Goal: Task Accomplishment & Management: Manage account settings

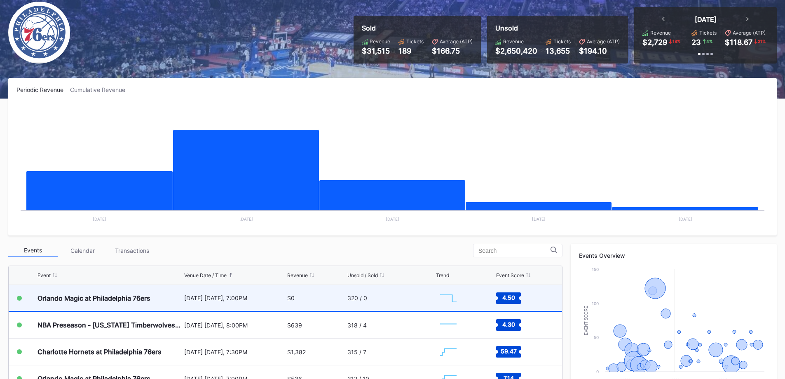
scroll to position [165, 0]
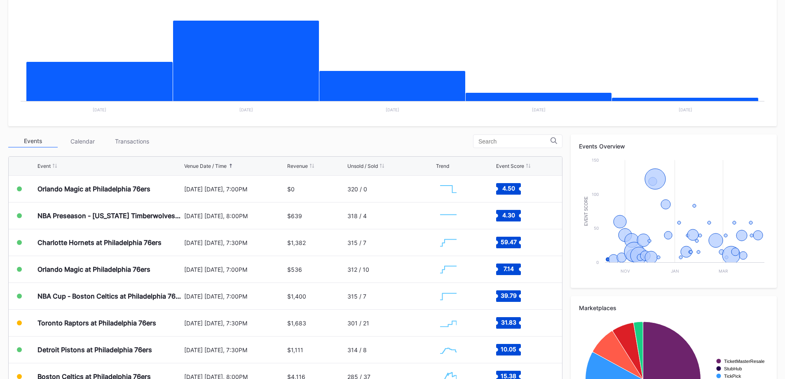
click at [139, 145] on div "Transactions" at bounding box center [131, 141] width 49 height 13
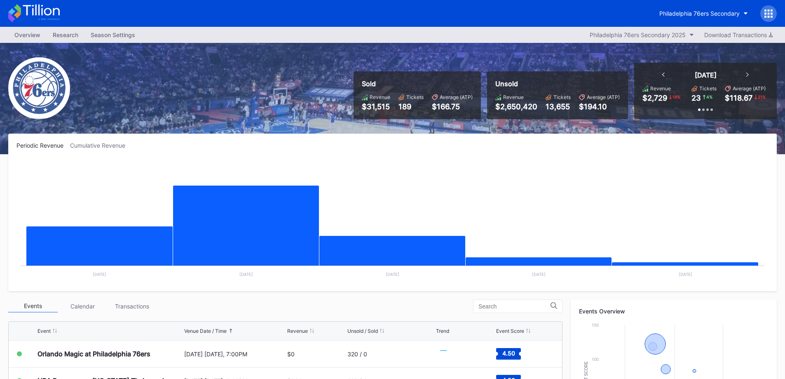
scroll to position [244, 0]
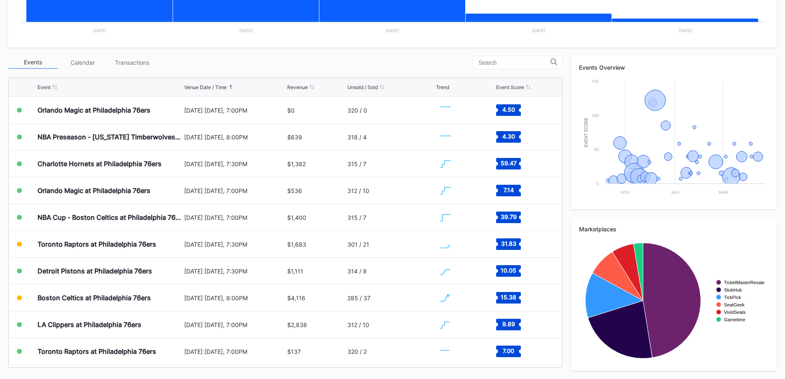
click at [121, 73] on div "Events Calendar Transactions Event Venue Date / Time Revenue Unsold / Sold Tren…" at bounding box center [285, 212] width 554 height 312
click at [122, 71] on div "Events Calendar Transactions Event Venue Date / Time Revenue Unsold / Sold Tren…" at bounding box center [285, 212] width 554 height 312
click at [124, 67] on div "Transactions" at bounding box center [131, 62] width 49 height 13
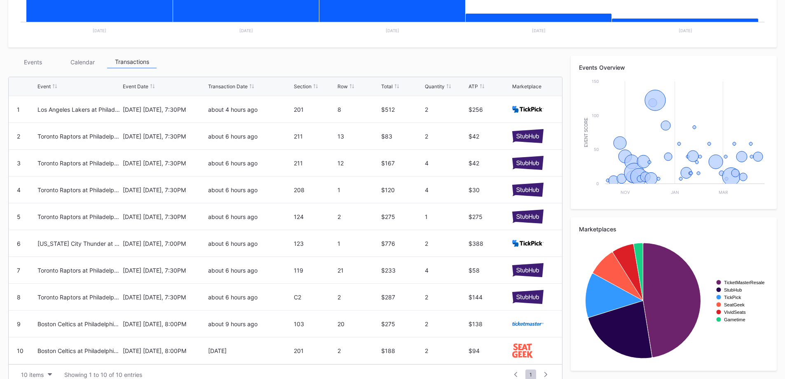
click at [38, 60] on div "Events" at bounding box center [32, 62] width 49 height 13
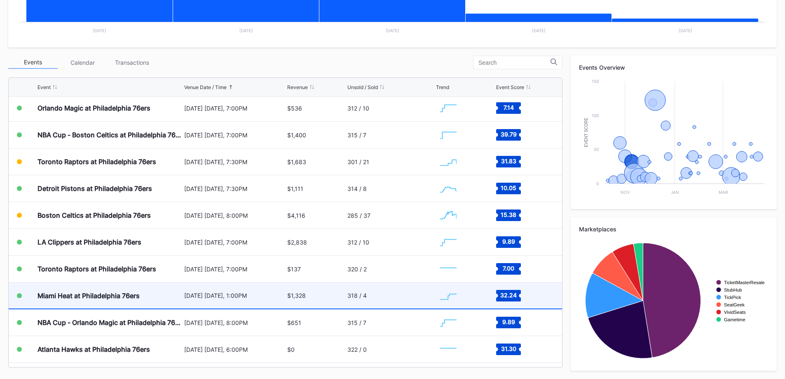
scroll to position [165, 0]
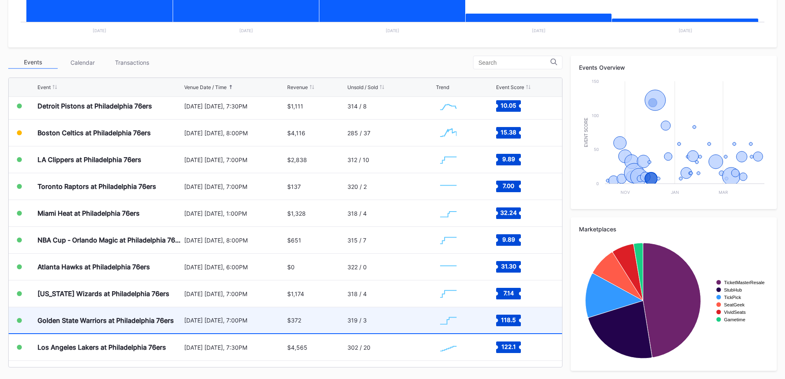
click at [167, 316] on div "Golden State Warriors at Philadelphia 76ers" at bounding box center [105, 320] width 136 height 8
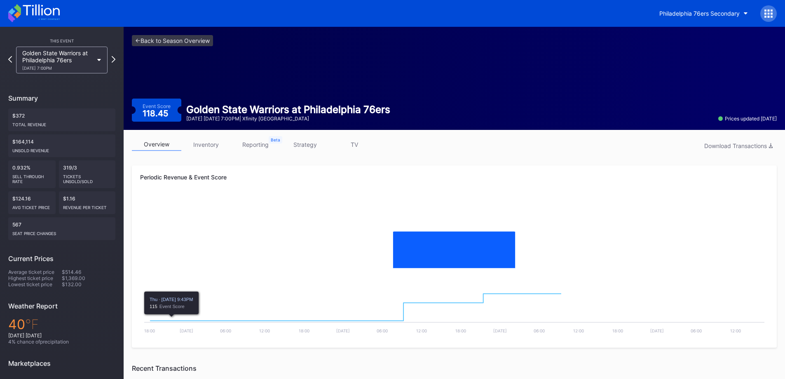
click at [218, 143] on link "inventory" at bounding box center [205, 144] width 49 height 13
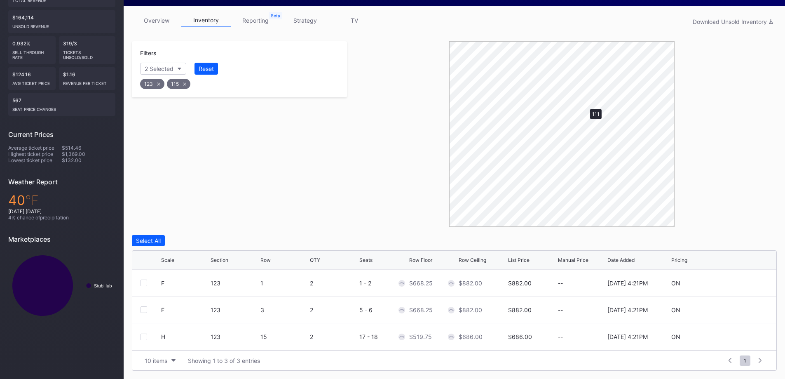
scroll to position [178, 0]
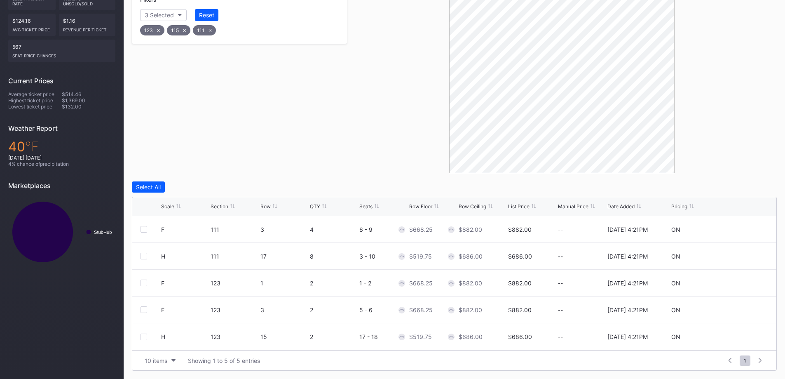
click at [169, 205] on div "Scale" at bounding box center [167, 206] width 13 height 6
click at [146, 230] on div at bounding box center [144, 229] width 7 height 7
click at [146, 253] on div at bounding box center [144, 256] width 7 height 7
click at [194, 186] on div "Edit 2 Rows" at bounding box center [190, 186] width 31 height 7
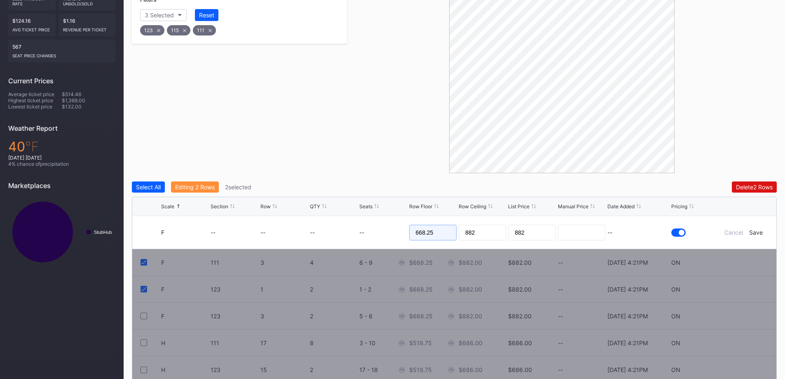
click at [433, 231] on input "668.25" at bounding box center [432, 233] width 47 height 16
type input "668"
type input "670"
click at [752, 232] on div "Save" at bounding box center [756, 232] width 14 height 7
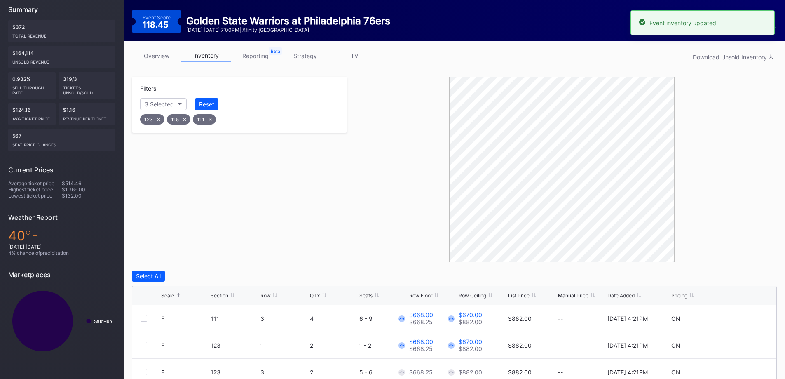
scroll to position [13, 0]
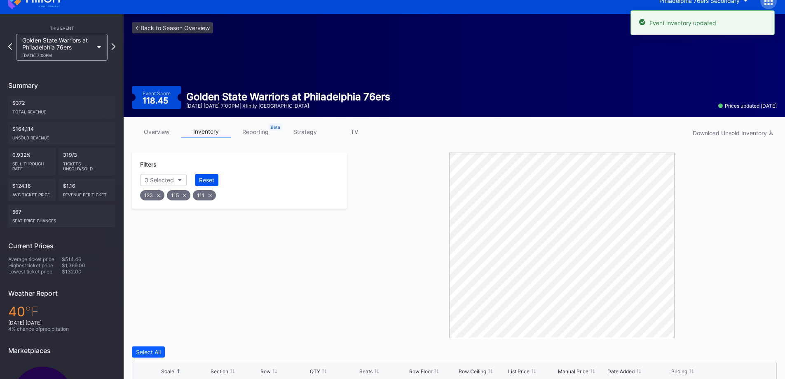
click at [213, 179] on div "Reset" at bounding box center [206, 179] width 15 height 7
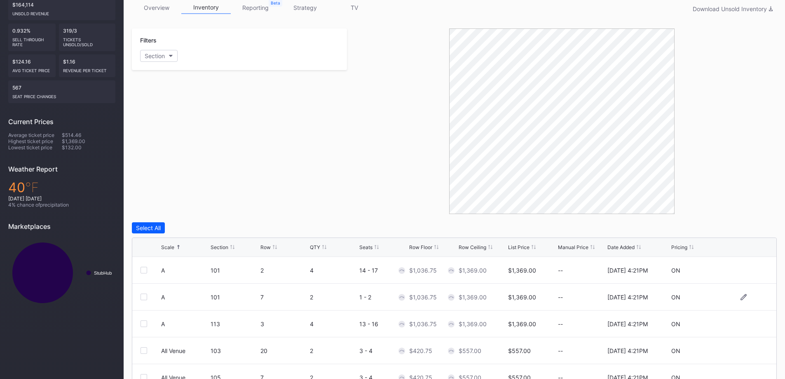
scroll to position [231, 0]
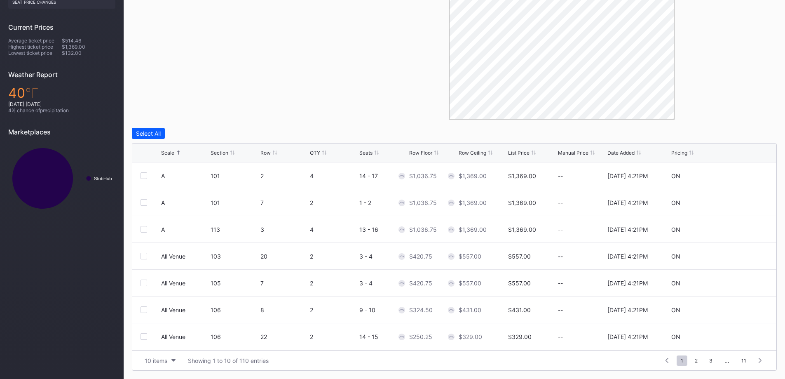
click at [166, 157] on div "Scale Section Row QTY Seats Row Floor Row Ceiling List Price Manual Price Date …" at bounding box center [454, 152] width 644 height 19
click at [169, 154] on div "Scale" at bounding box center [167, 153] width 13 height 6
click at [742, 176] on div at bounding box center [743, 176] width 49 height 6
click at [740, 176] on icon at bounding box center [743, 176] width 6 height 6
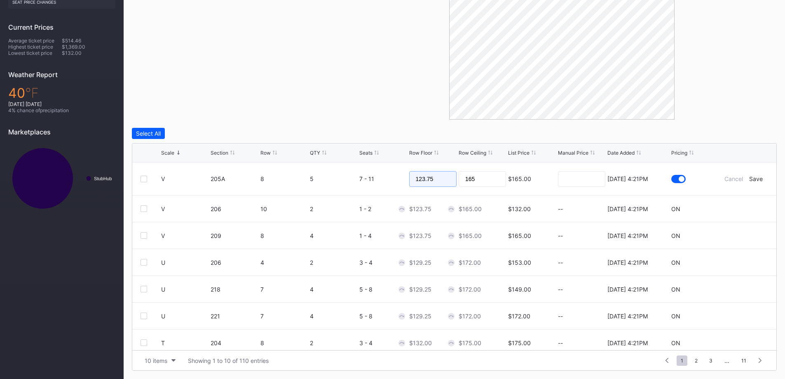
click at [447, 179] on input "123.75" at bounding box center [432, 179] width 47 height 16
type input "123"
type input "125"
click at [751, 176] on div "Save" at bounding box center [756, 178] width 14 height 7
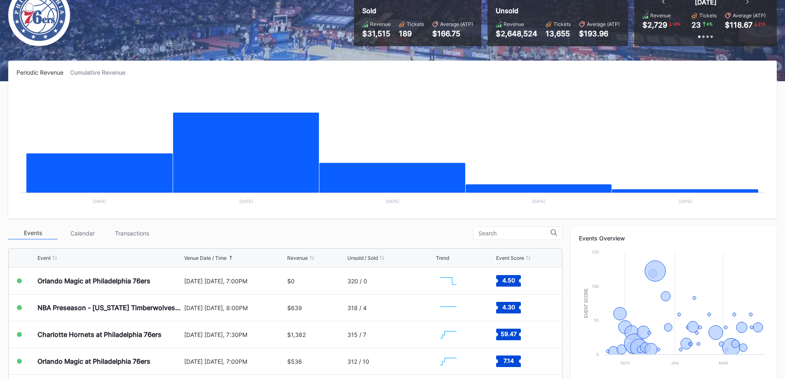
scroll to position [206, 0]
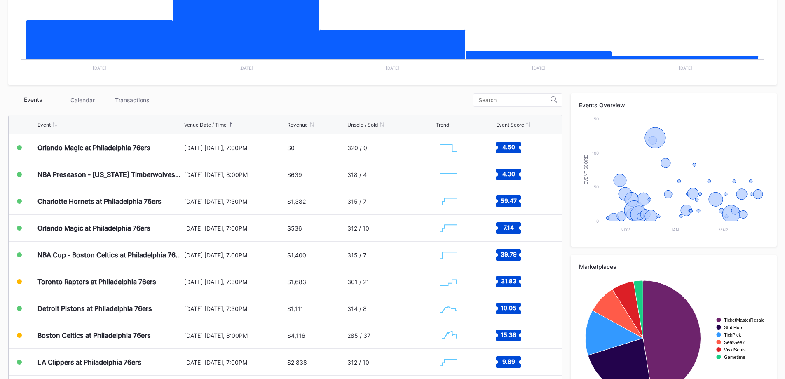
click at [143, 98] on div "Transactions" at bounding box center [131, 100] width 49 height 13
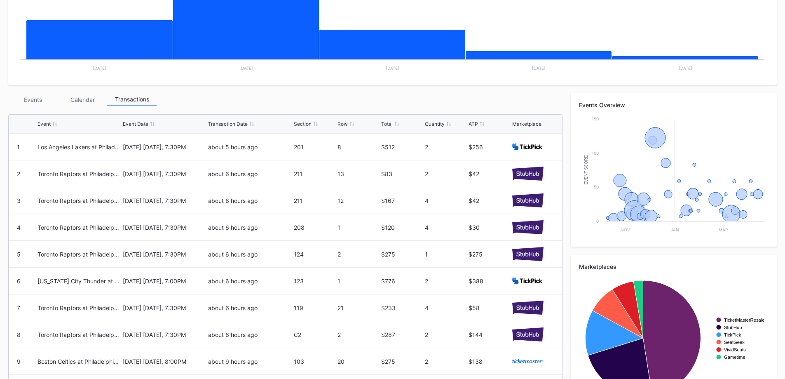
click at [45, 100] on div "Events" at bounding box center [32, 99] width 49 height 13
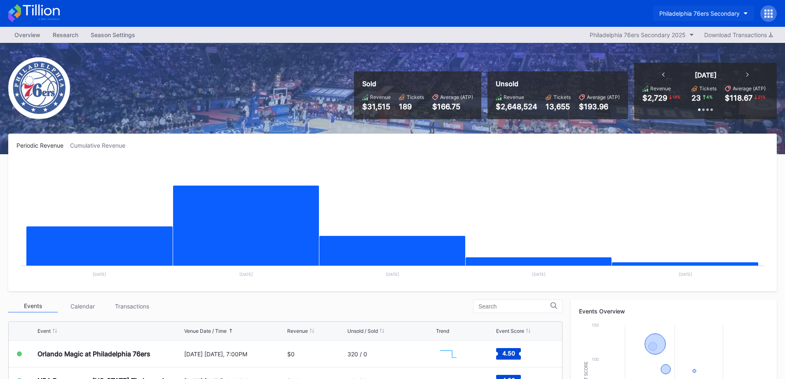
click at [732, 14] on div "Philadelphia 76ers Secondary" at bounding box center [699, 13] width 80 height 7
click at [757, 11] on div "Philadelphia 76ers Secondary" at bounding box center [715, 13] width 124 height 16
click at [769, 16] on icon at bounding box center [769, 17] width 2 height 2
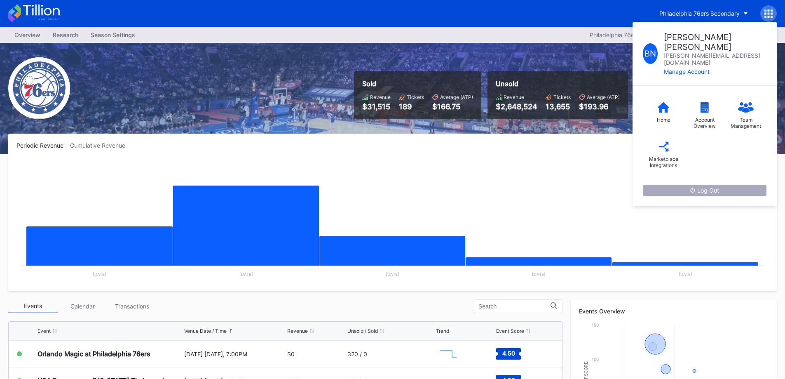
click at [719, 185] on button "Log Out" at bounding box center [705, 190] width 124 height 11
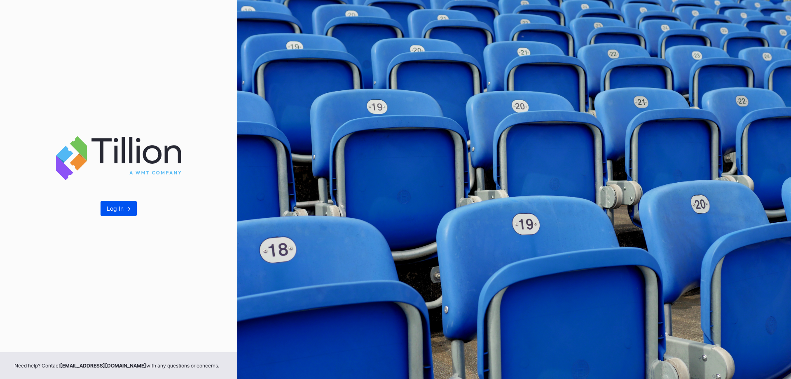
click at [110, 211] on div "Log In ->" at bounding box center [119, 208] width 24 height 7
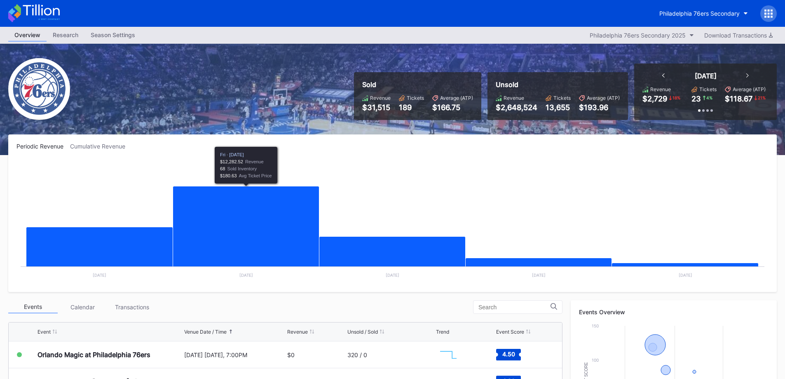
click at [147, 306] on div "Transactions" at bounding box center [131, 306] width 49 height 13
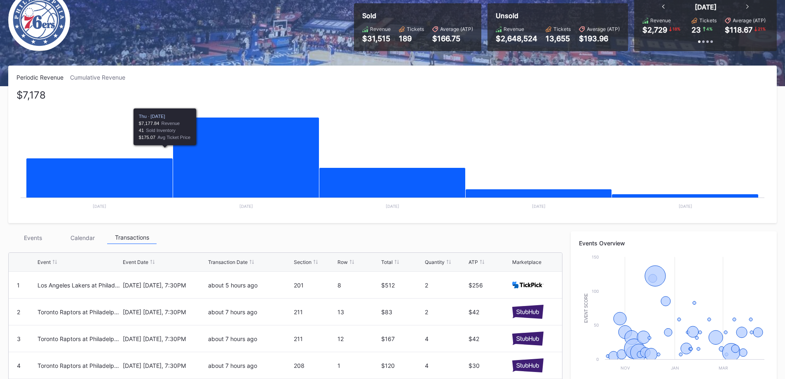
scroll to position [247, 0]
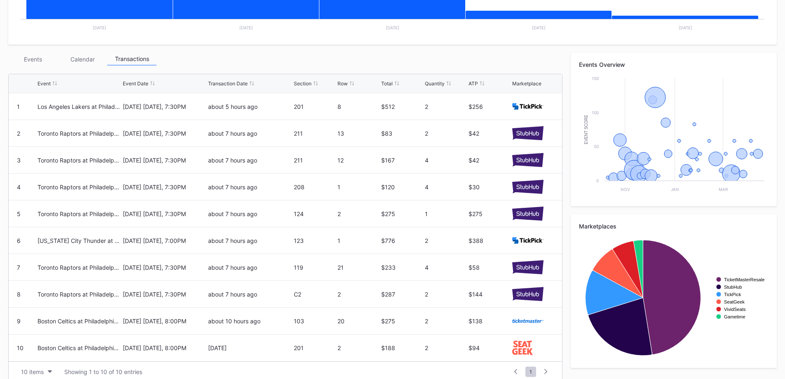
click at [23, 52] on div "Periodic Revenue Cumulative Revenue Created with Highcharts 11.2.0 Chart title …" at bounding box center [392, 138] width 785 height 503
click at [35, 62] on div "Events" at bounding box center [32, 59] width 49 height 13
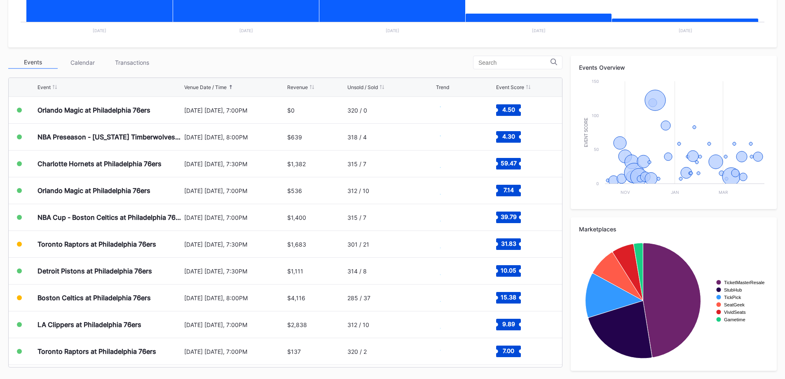
scroll to position [244, 0]
click at [216, 92] on div "Event Venue Date / Time Revenue Unsold / Sold Trend Event Score" at bounding box center [285, 87] width 553 height 19
click at [216, 91] on div "Event Venue Date / Time Revenue Unsold / Sold Trend Event Score" at bounding box center [285, 87] width 553 height 19
click at [220, 84] on div "Event Venue Date / Time Revenue Unsold / Sold Trend Event Score" at bounding box center [285, 87] width 553 height 19
click at [389, 86] on div "Unsold / Sold" at bounding box center [390, 87] width 87 height 6
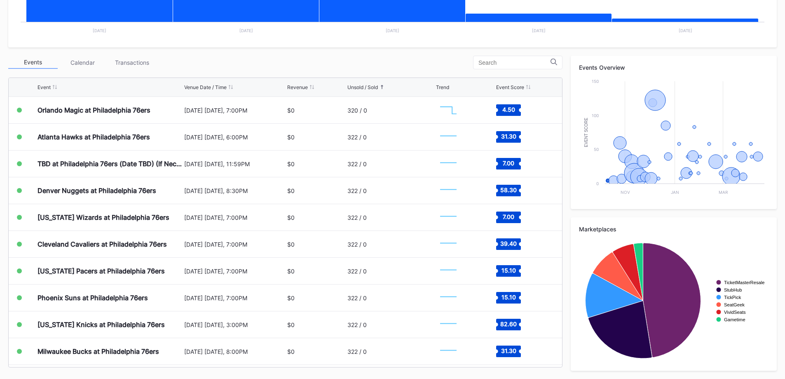
click at [386, 86] on div "Unsold / Sold" at bounding box center [390, 87] width 87 height 6
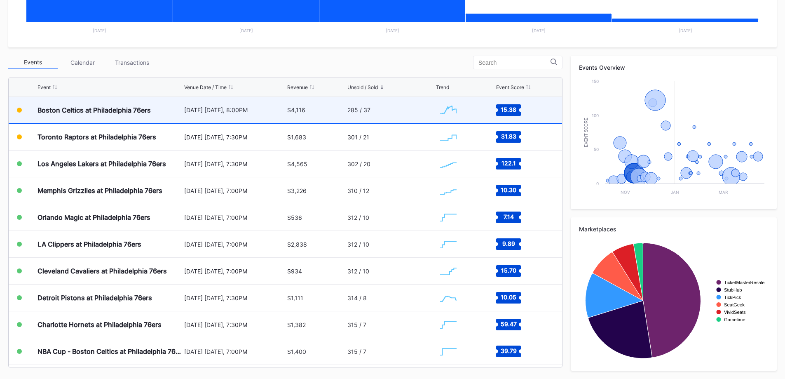
click at [123, 115] on div "Boston Celtics at Philadelphia 76ers" at bounding box center [109, 110] width 145 height 26
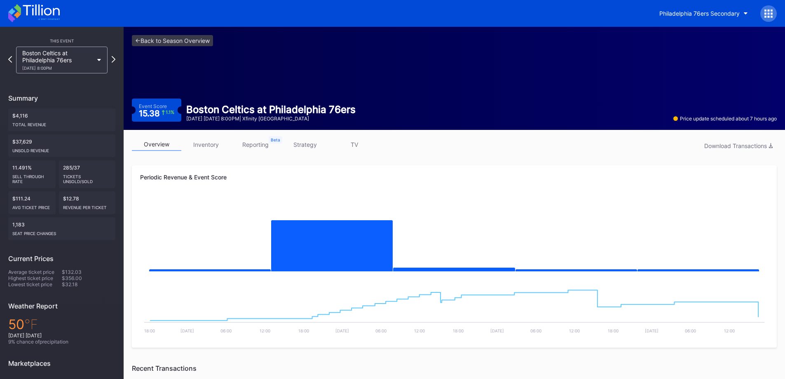
click at [204, 141] on link "inventory" at bounding box center [205, 144] width 49 height 13
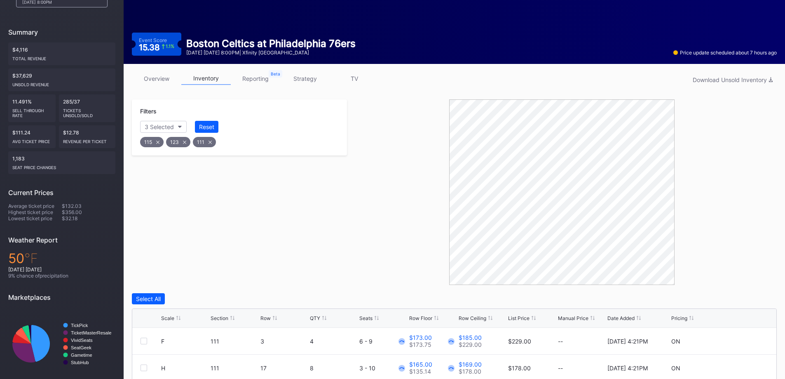
scroll to position [151, 0]
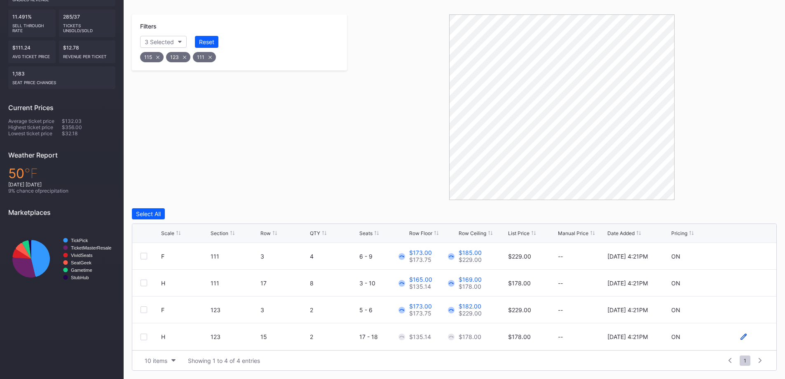
click at [743, 338] on icon at bounding box center [743, 336] width 6 height 6
click at [436, 338] on input "135.14" at bounding box center [432, 340] width 47 height 16
click at [435, 338] on input "135.14" at bounding box center [432, 340] width 47 height 16
type input "135"
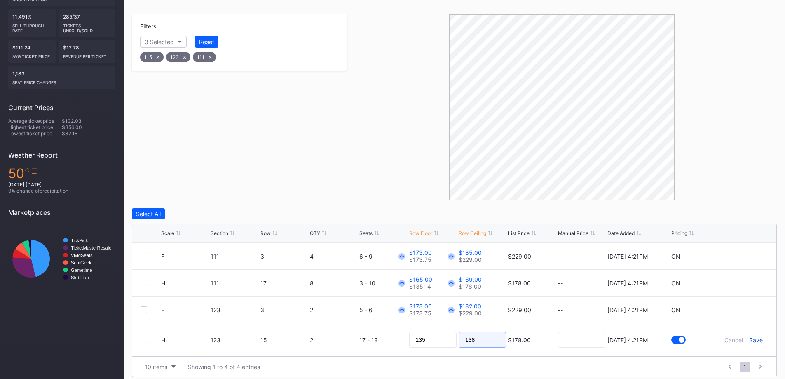
type input "138"
click at [761, 337] on div "Save" at bounding box center [756, 339] width 14 height 7
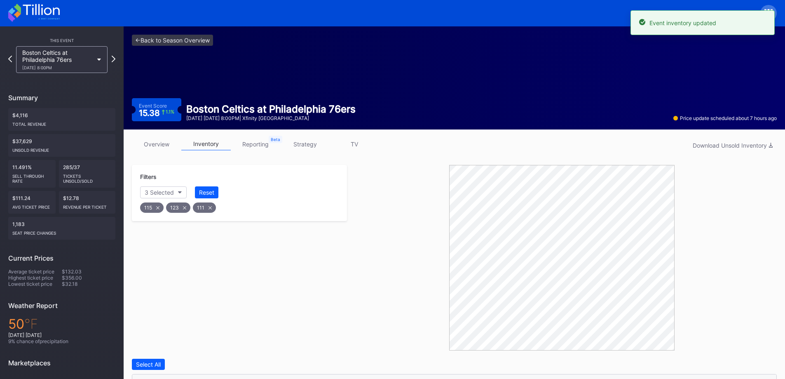
scroll to position [0, 0]
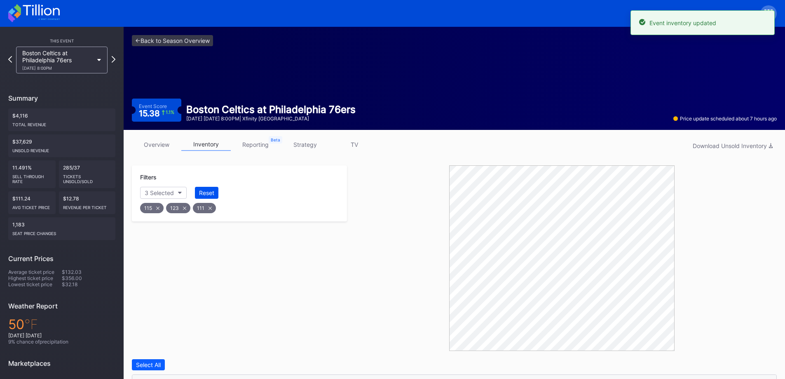
click at [200, 194] on div "Reset" at bounding box center [206, 192] width 15 height 7
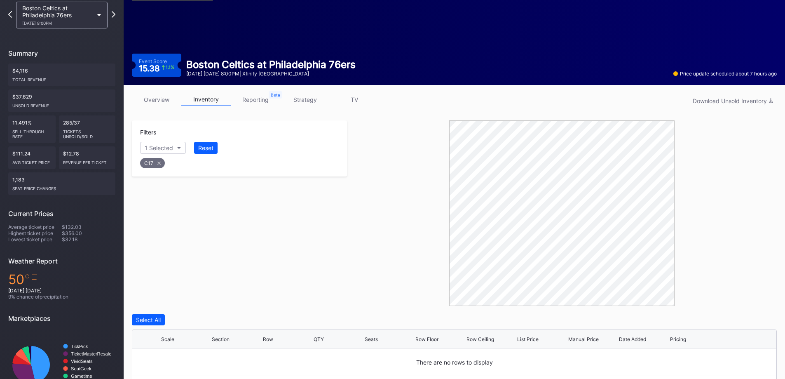
scroll to position [75, 0]
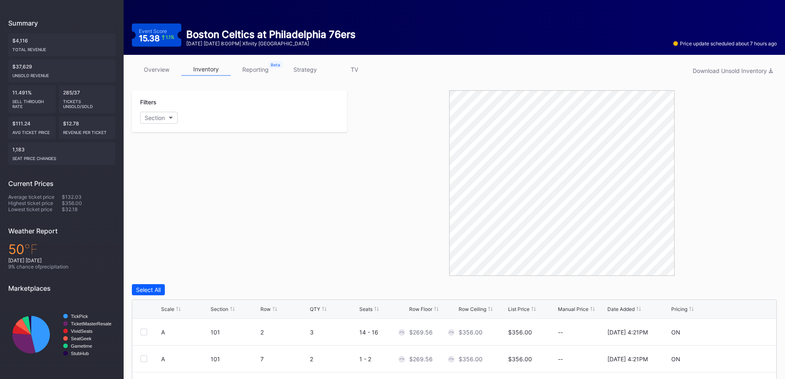
click at [167, 307] on div "Scale" at bounding box center [167, 309] width 13 height 6
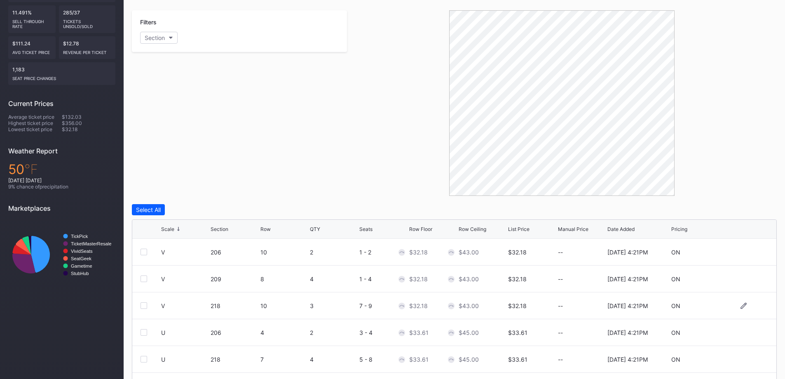
scroll to position [231, 0]
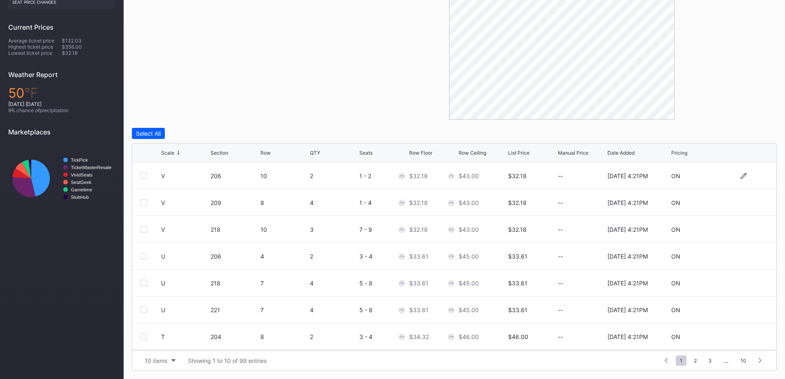
drag, startPoint x: 147, startPoint y: 175, endPoint x: 146, endPoint y: 183, distance: 7.9
click at [146, 175] on div at bounding box center [144, 175] width 7 height 7
click at [145, 202] on div at bounding box center [144, 202] width 7 height 7
click at [143, 230] on div at bounding box center [144, 229] width 7 height 7
click at [199, 134] on div "Edit 3 Rows" at bounding box center [191, 133] width 32 height 7
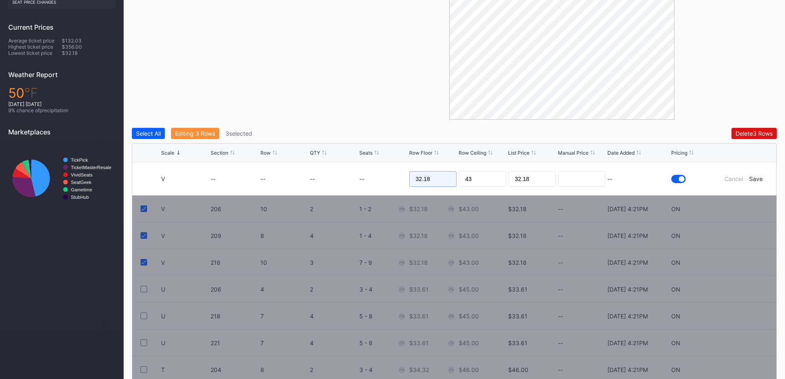
click at [412, 177] on input "32.18" at bounding box center [432, 179] width 47 height 16
type input "29"
type input "30"
click at [754, 180] on div "Save" at bounding box center [756, 178] width 14 height 7
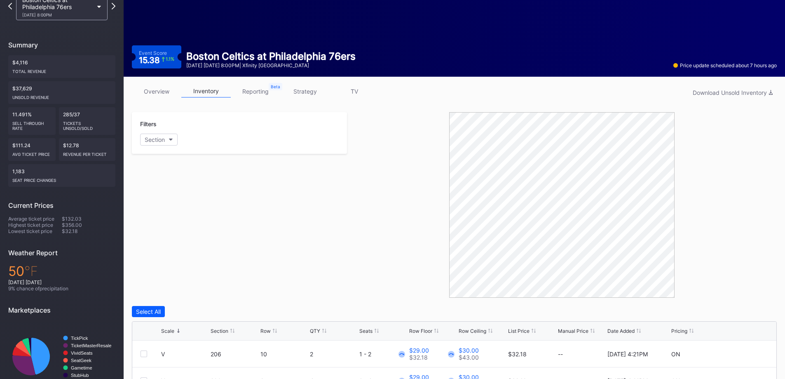
scroll to position [0, 0]
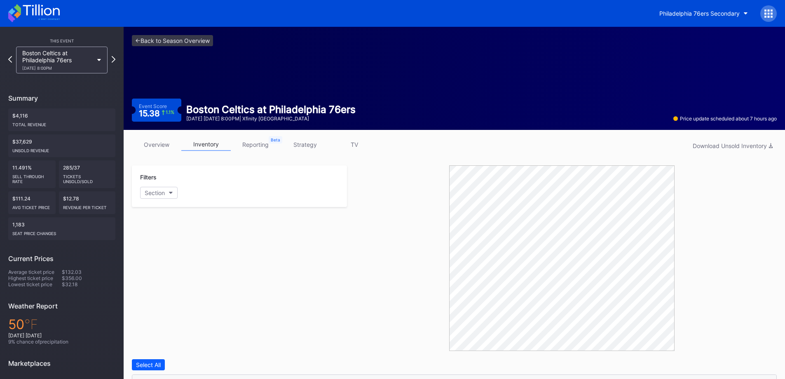
click at [56, 60] on div "Boston Celtics at Philadelphia 76ers 11/11 Tuesday 8:00PM" at bounding box center [57, 59] width 71 height 21
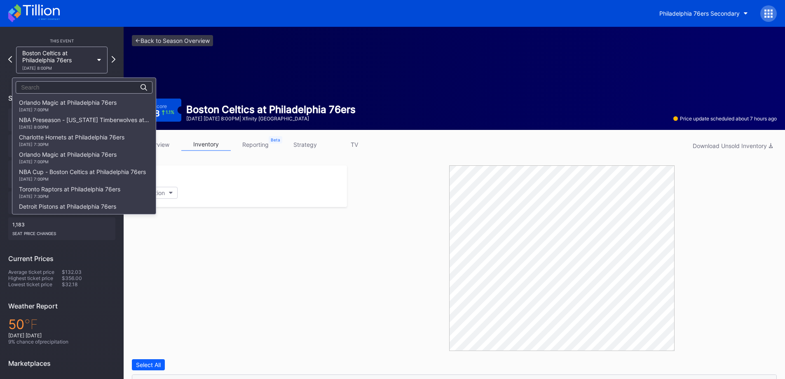
scroll to position [121, 0]
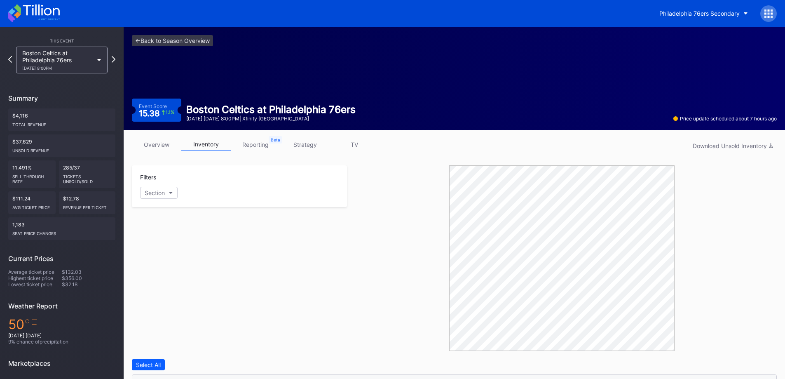
click at [33, 19] on icon at bounding box center [34, 13] width 52 height 18
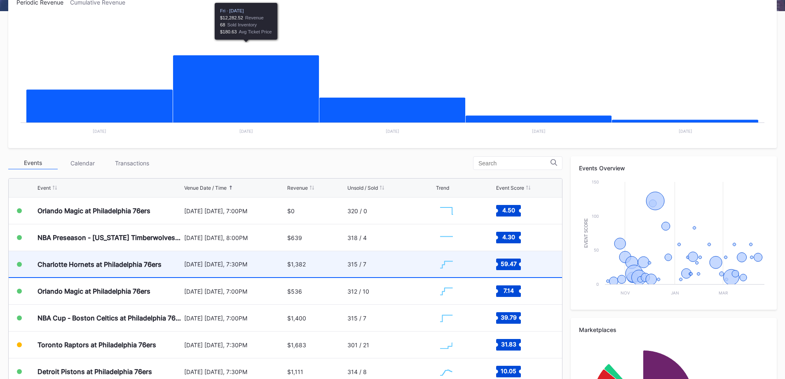
scroll to position [206, 0]
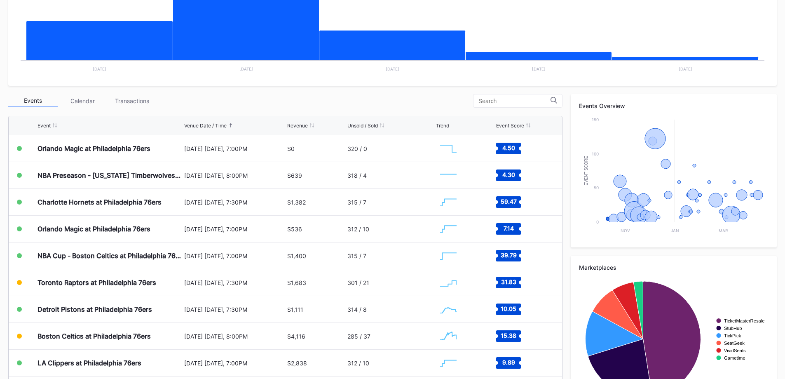
click at [375, 123] on div "Unsold / Sold" at bounding box center [362, 125] width 30 height 6
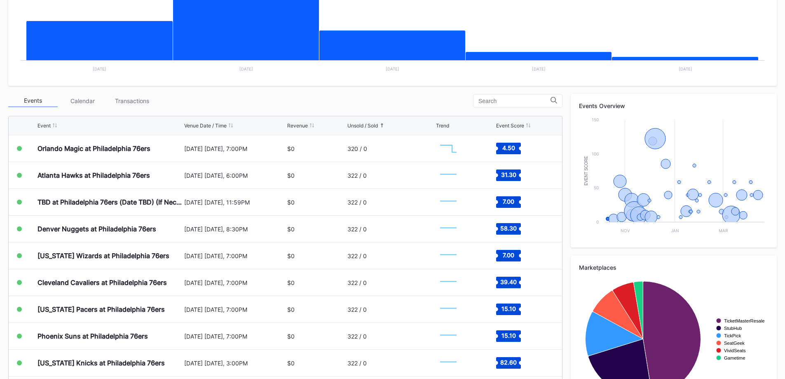
click at [375, 123] on div "Unsold / Sold" at bounding box center [362, 125] width 30 height 6
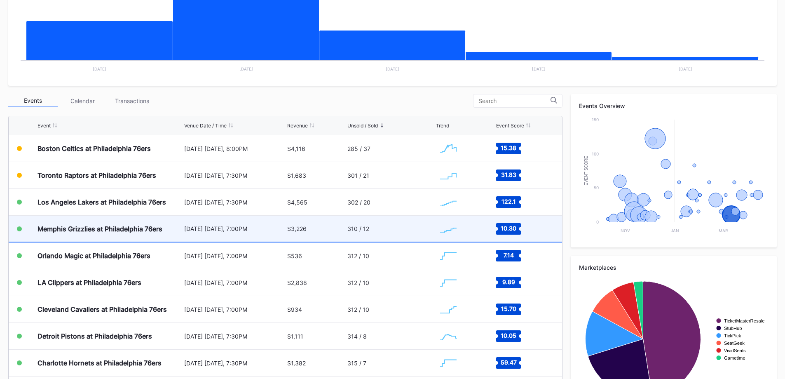
click at [128, 233] on div "Memphis Grizzlies at Philadelphia 76ers" at bounding box center [109, 229] width 145 height 26
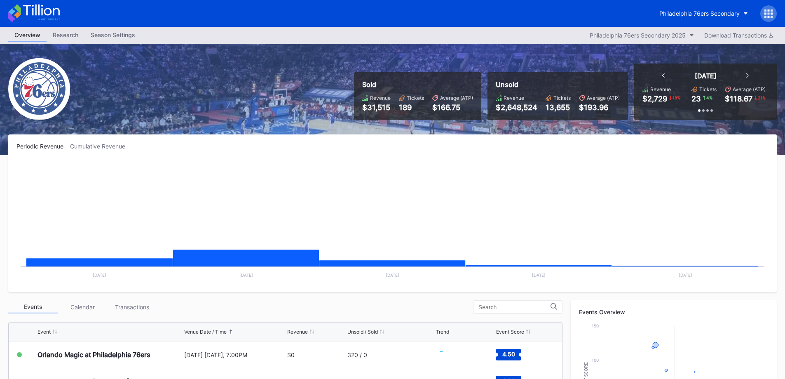
scroll to position [206, 0]
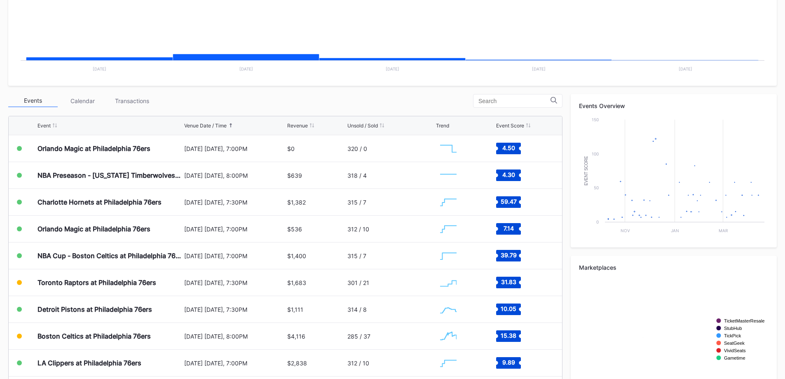
click at [211, 126] on div "Venue Date / Time" at bounding box center [205, 125] width 42 height 6
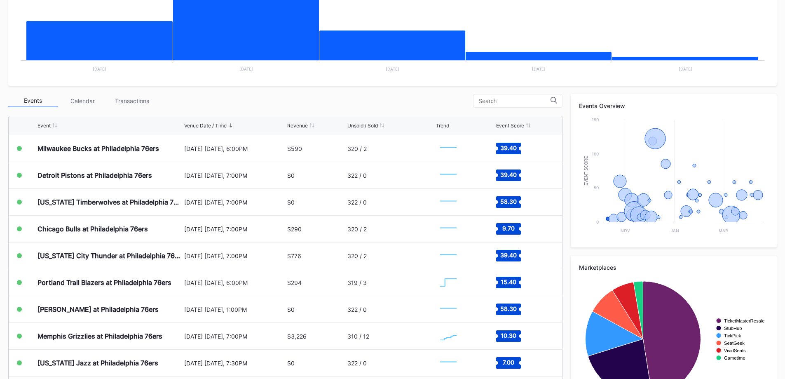
click at [211, 126] on div "Venue Date / Time" at bounding box center [205, 125] width 42 height 6
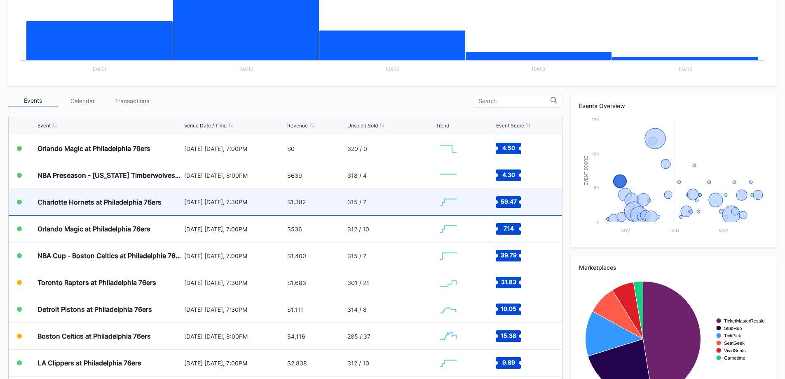
click at [195, 201] on div "[DATE] [DATE], 7:30PM" at bounding box center [234, 201] width 101 height 7
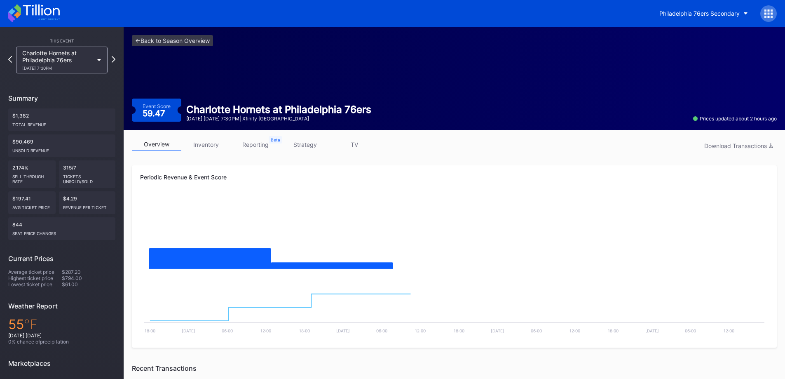
click at [223, 145] on link "inventory" at bounding box center [205, 144] width 49 height 13
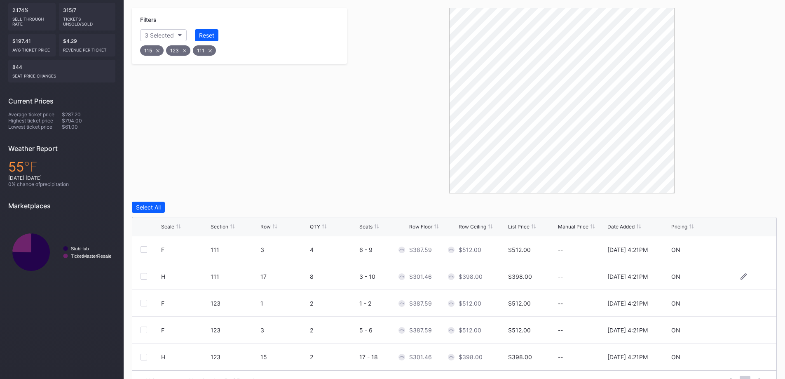
scroll to position [178, 0]
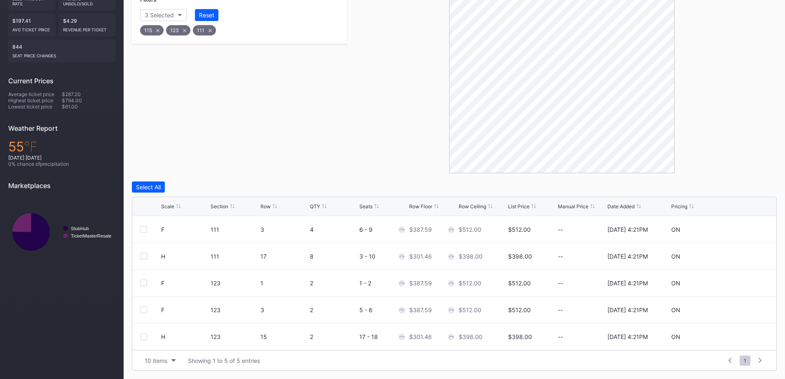
click at [421, 194] on div "Select All Scale Section Row QTY Seats Row Floor Row Ceiling List Price Manual …" at bounding box center [454, 275] width 645 height 189
click at [422, 201] on div "Scale Section Row QTY Seats Row Floor Row Ceiling List Price Manual Price Date …" at bounding box center [454, 206] width 644 height 19
click at [422, 204] on div "Row Floor" at bounding box center [420, 206] width 23 height 6
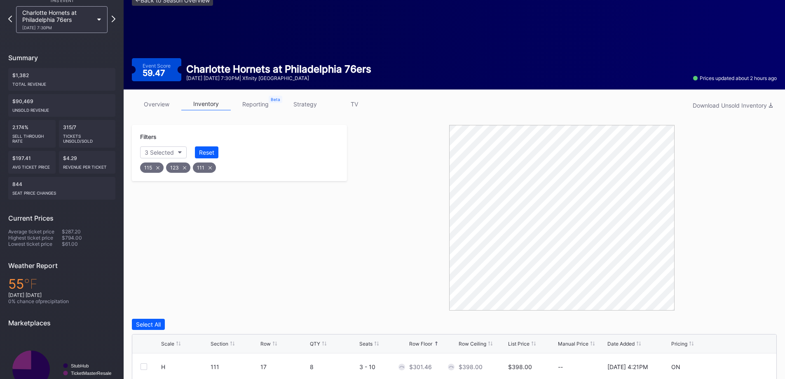
scroll to position [0, 0]
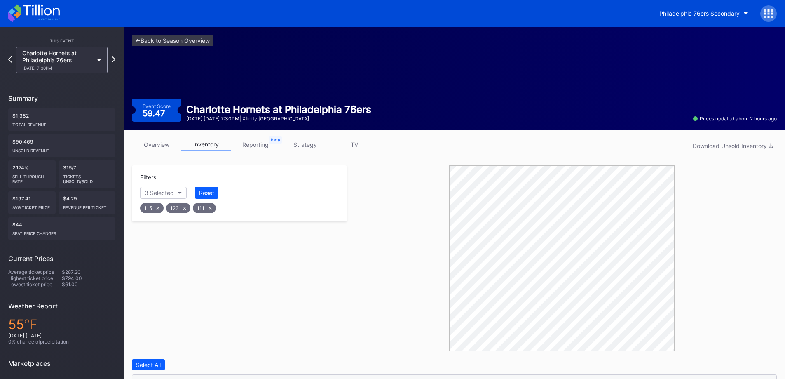
click at [157, 145] on link "overview" at bounding box center [156, 144] width 49 height 13
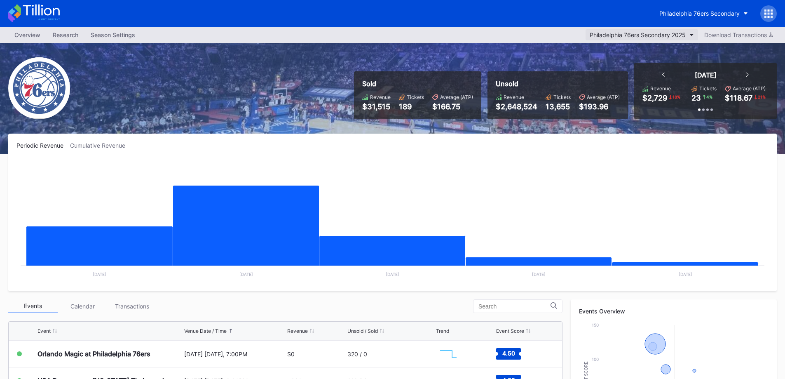
click at [593, 34] on div "Philadelphia 76ers Secondary 2025" at bounding box center [638, 34] width 96 height 7
click at [593, 5] on div "Philadelphia 76ers Secondary" at bounding box center [392, 13] width 785 height 27
click at [593, 11] on div "Philadelphia 76ers Secondary" at bounding box center [699, 13] width 80 height 7
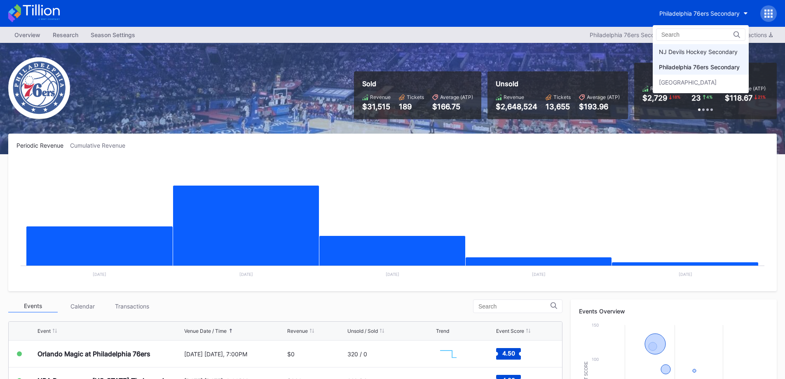
click at [593, 48] on div "NJ Devils Hockey Secondary" at bounding box center [698, 51] width 79 height 7
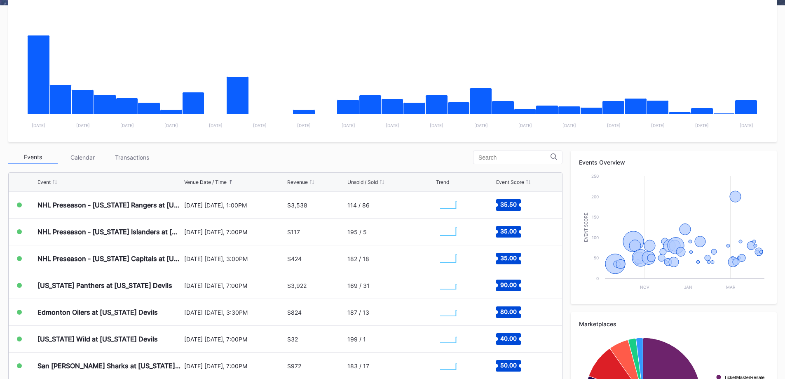
scroll to position [206, 0]
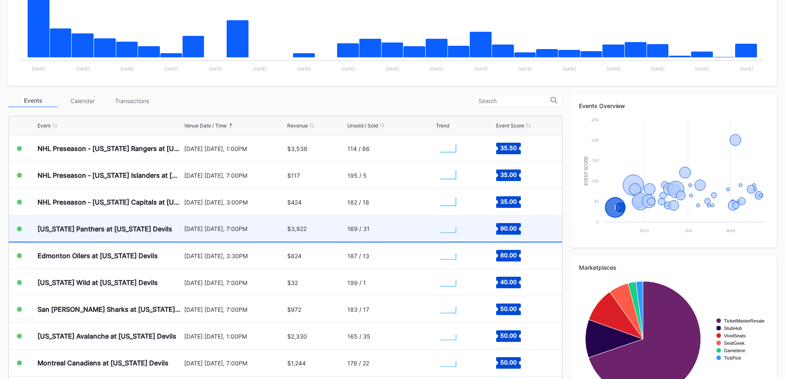
click at [134, 237] on div "Florida Panthers at New Jersey Devils" at bounding box center [109, 229] width 145 height 26
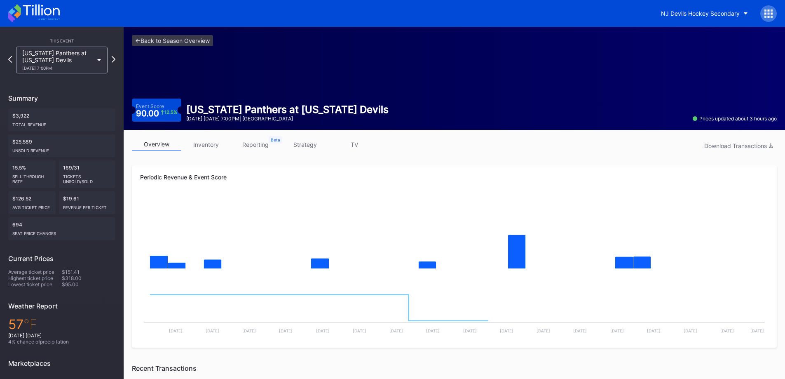
click at [218, 146] on link "inventory" at bounding box center [205, 144] width 49 height 13
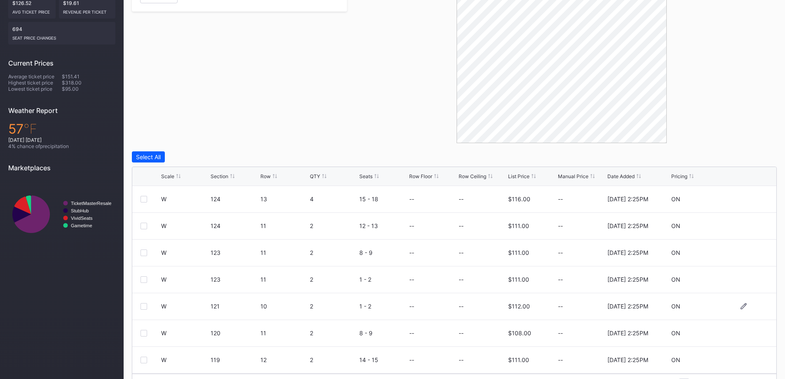
scroll to position [219, 0]
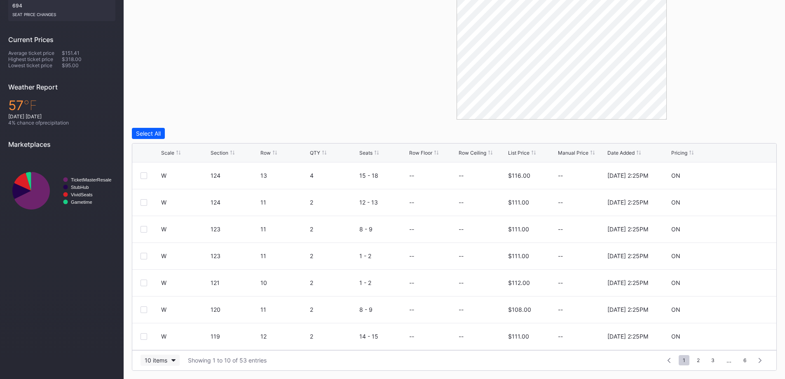
click at [162, 329] on div "10 items" at bounding box center [156, 359] width 23 height 7
click at [161, 329] on div "200 items" at bounding box center [160, 339] width 39 height 15
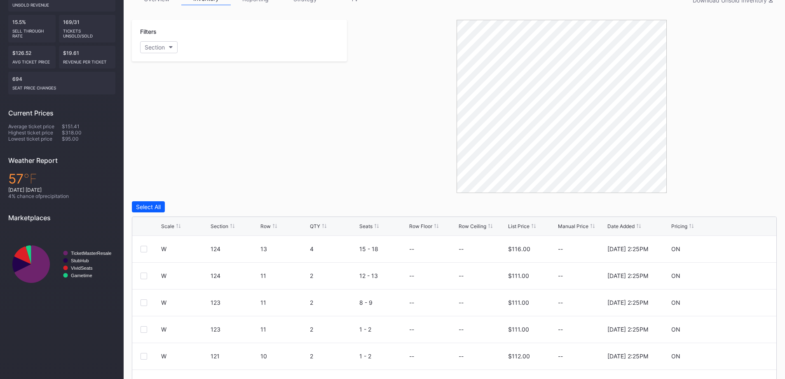
scroll to position [136, 0]
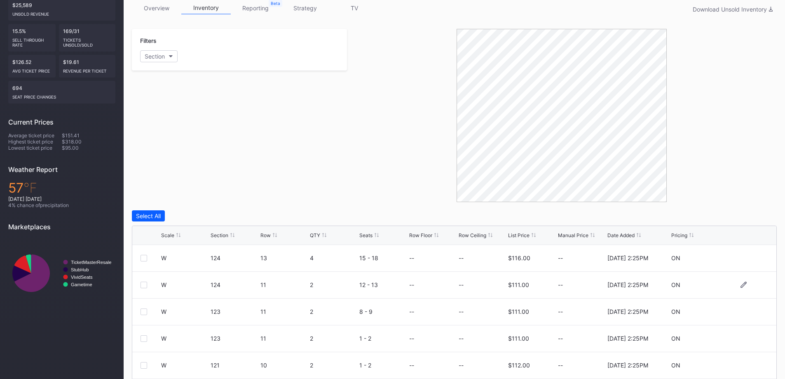
drag, startPoint x: 266, startPoint y: 270, endPoint x: 260, endPoint y: 272, distance: 6.3
drag, startPoint x: 260, startPoint y: 272, endPoint x: 210, endPoint y: 213, distance: 76.9
click at [210, 213] on div "Select All" at bounding box center [454, 215] width 645 height 11
click at [145, 256] on div at bounding box center [144, 258] width 7 height 7
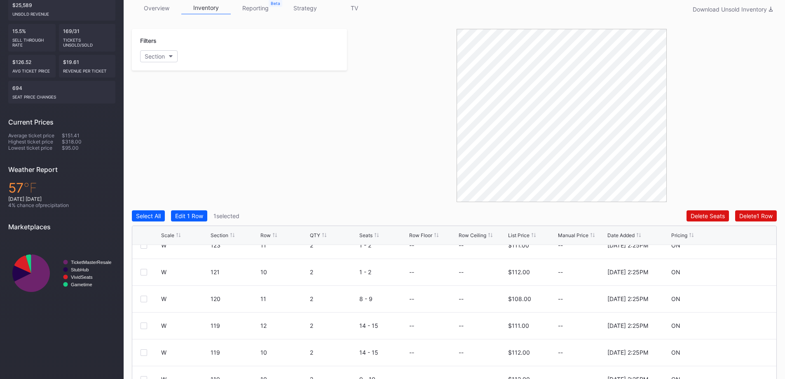
scroll to position [82, 0]
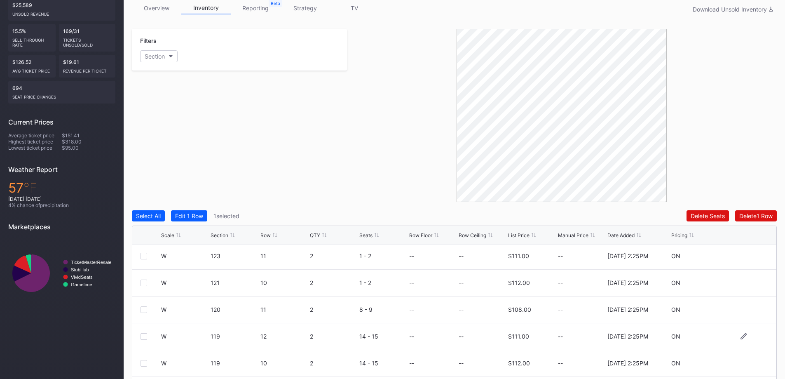
click at [144, 329] on div at bounding box center [144, 336] width 7 height 7
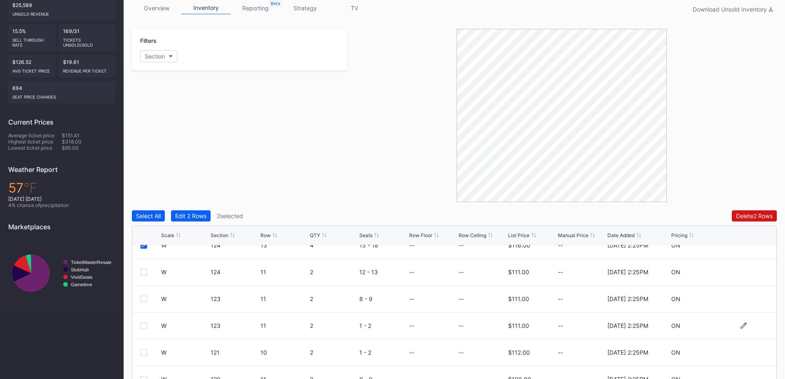
scroll to position [0, 0]
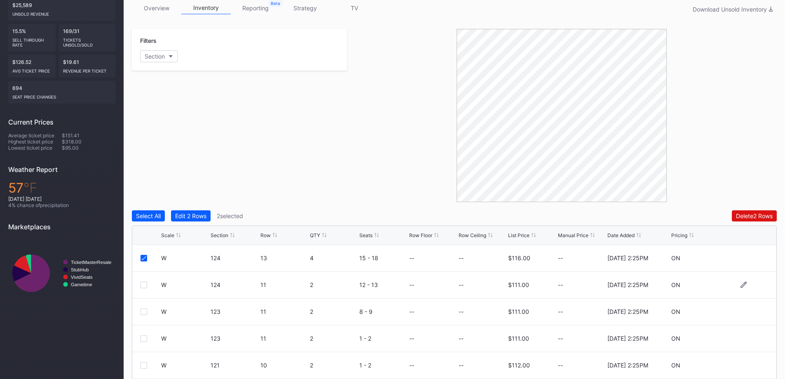
click at [142, 285] on div at bounding box center [144, 284] width 7 height 7
click at [191, 210] on button "Edit 3 Rows" at bounding box center [191, 215] width 40 height 11
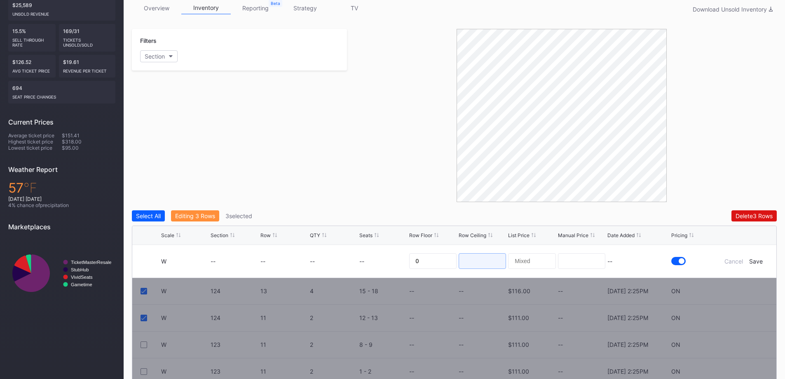
click at [485, 255] on input at bounding box center [482, 261] width 47 height 16
type input "77"
click at [593, 259] on div "Save" at bounding box center [756, 261] width 14 height 7
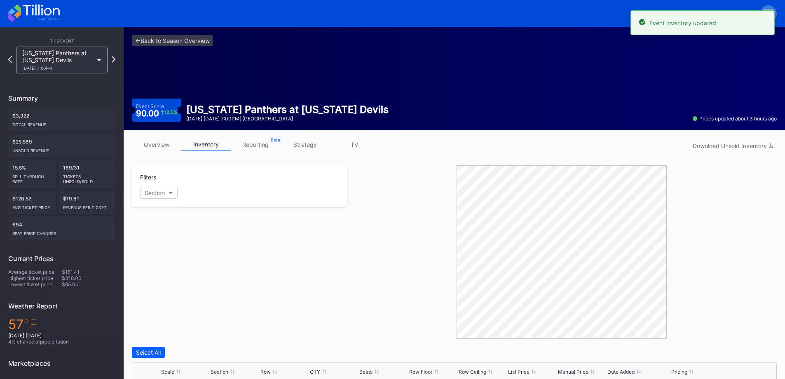
click at [20, 7] on icon at bounding box center [17, 9] width 7 height 10
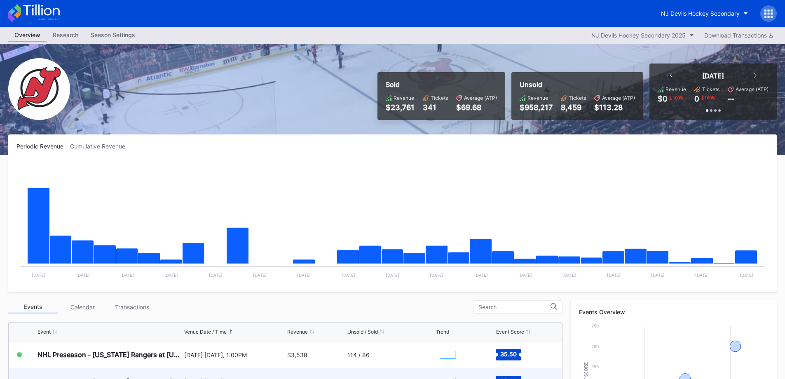
scroll to position [244, 0]
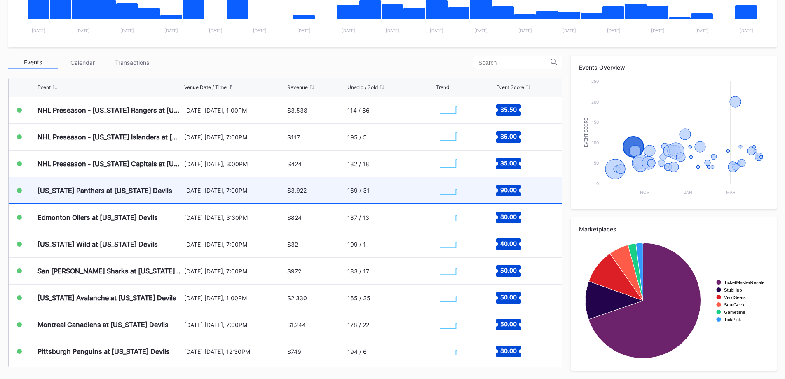
click at [185, 197] on div "October 16 Thursday, 7:00PM" at bounding box center [234, 190] width 101 height 26
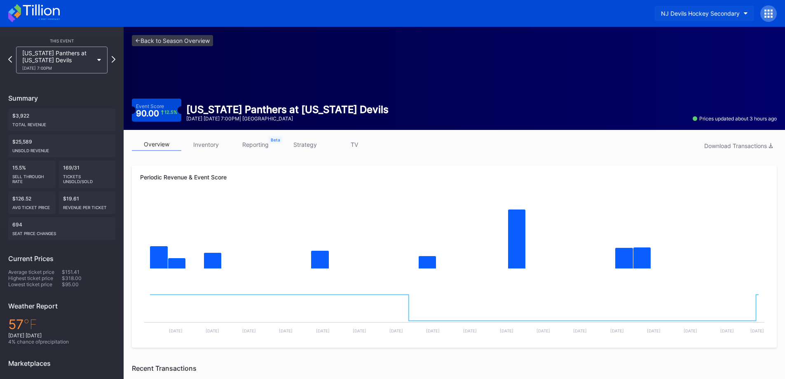
click at [593, 15] on div "NJ Devils Hockey Secondary" at bounding box center [700, 13] width 79 height 7
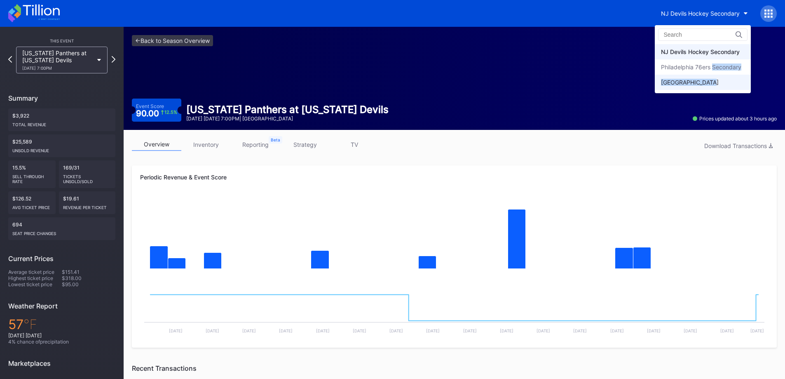
drag, startPoint x: 714, startPoint y: 66, endPoint x: 707, endPoint y: 81, distance: 17.0
click at [593, 82] on div "NJ Devils Hockey Secondary Philadelphia 76ers Secondary Prudential Center Secon…" at bounding box center [703, 67] width 96 height 46
click at [593, 80] on div "Prudential Center Secondary" at bounding box center [690, 82] width 58 height 7
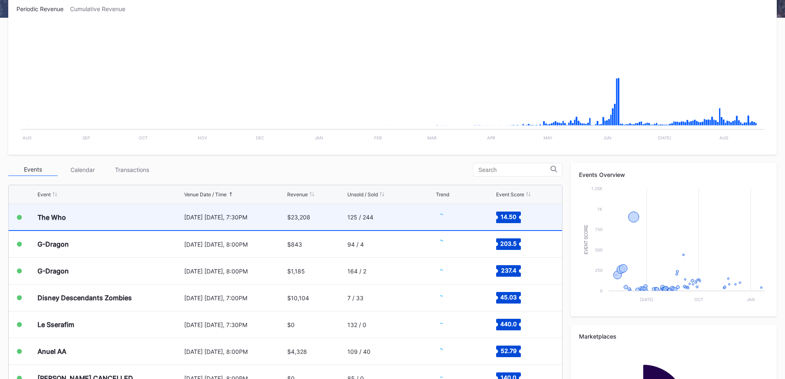
scroll to position [247, 0]
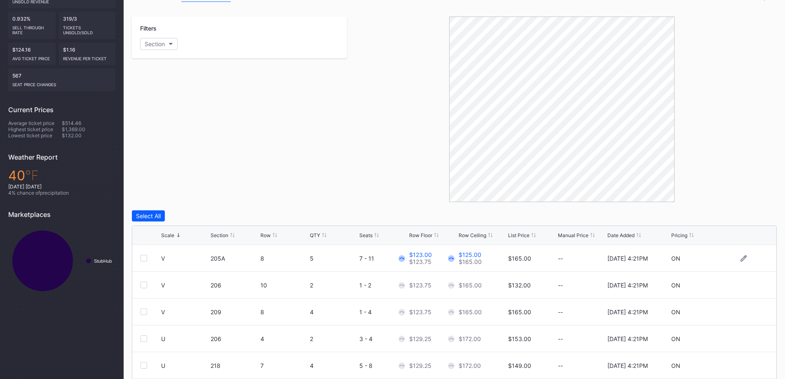
scroll to position [231, 0]
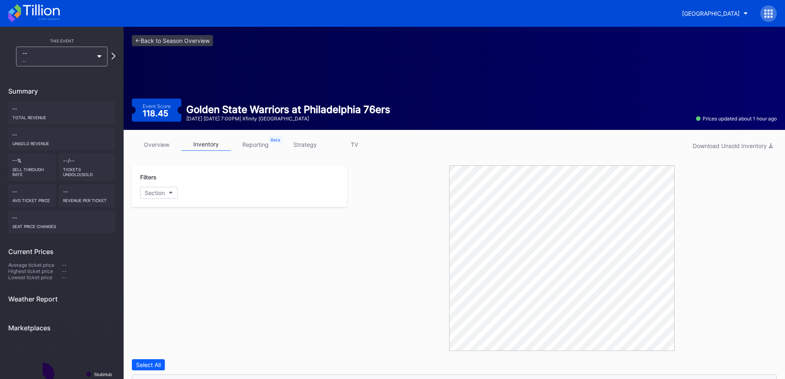
click at [50, 7] on icon at bounding box center [34, 13] width 52 height 18
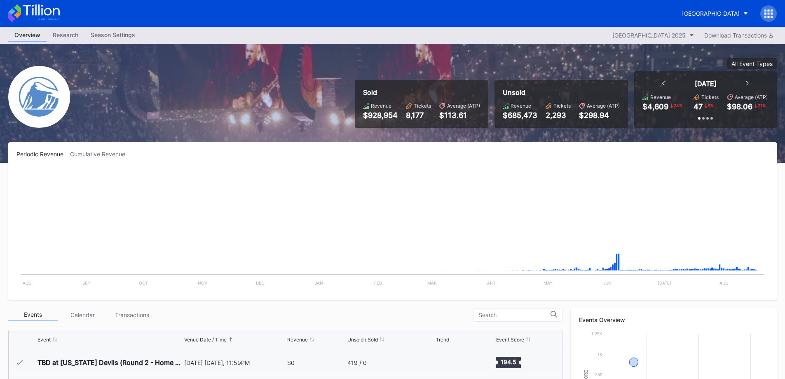
scroll to position [857, 0]
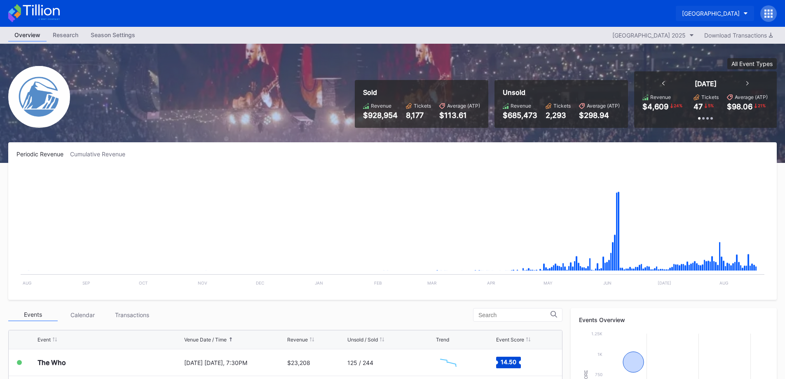
click at [685, 10] on div "Prudential Center Secondary" at bounding box center [711, 13] width 58 height 7
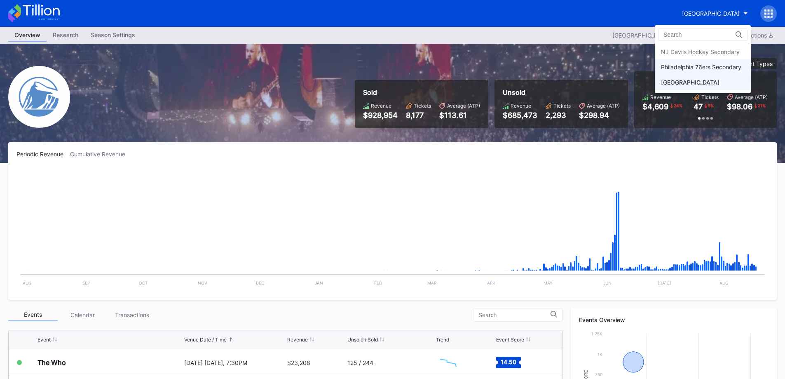
click at [691, 68] on div "Philadelphia 76ers Secondary" at bounding box center [701, 66] width 80 height 7
